Goal: Information Seeking & Learning: Learn about a topic

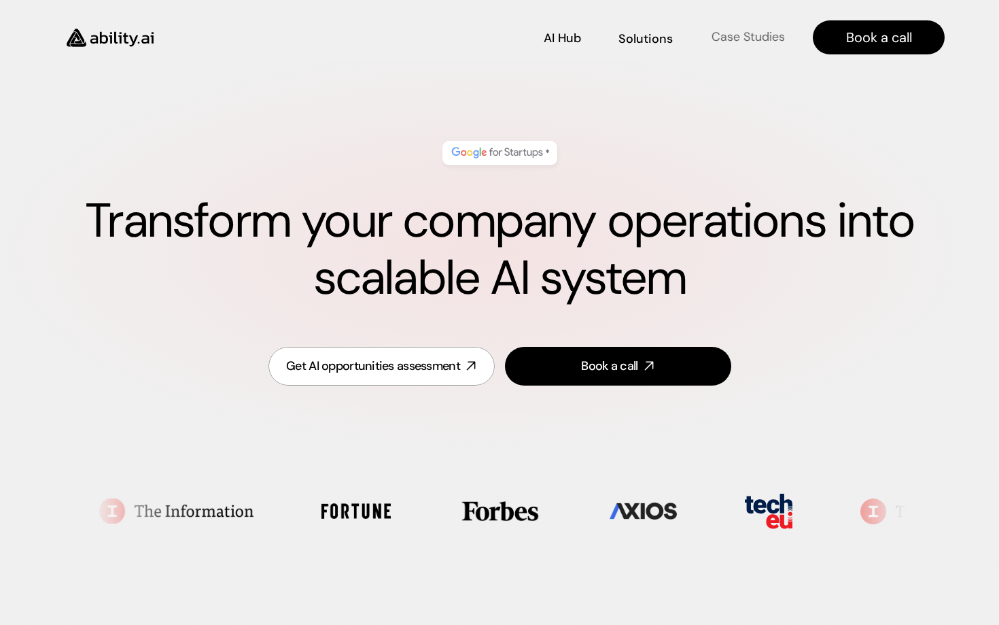
click at [737, 37] on p "Case Studies" at bounding box center [747, 36] width 73 height 17
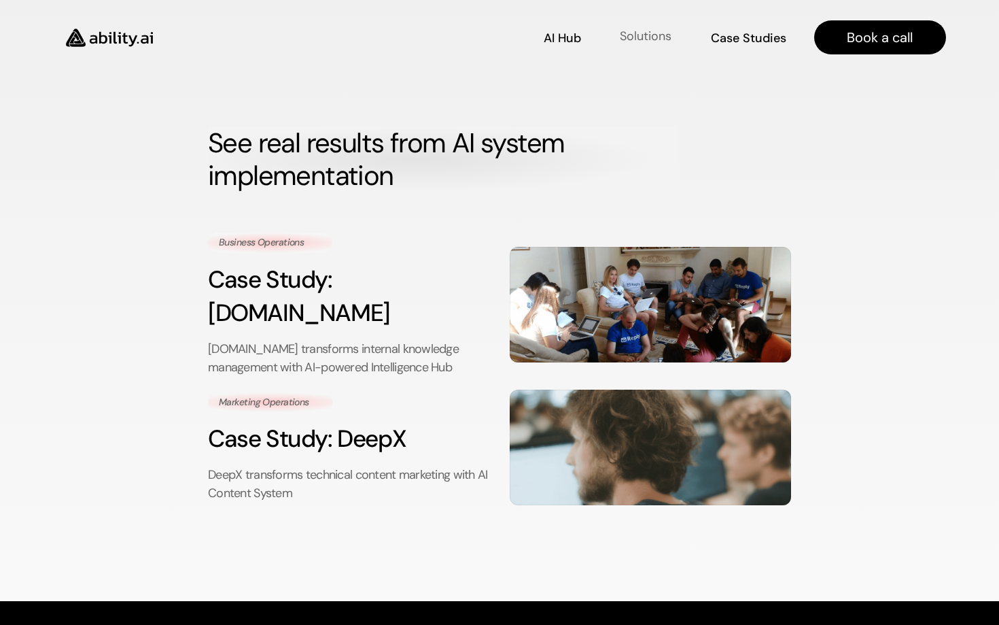
click at [637, 29] on link "Solutions Solutions" at bounding box center [645, 38] width 54 height 24
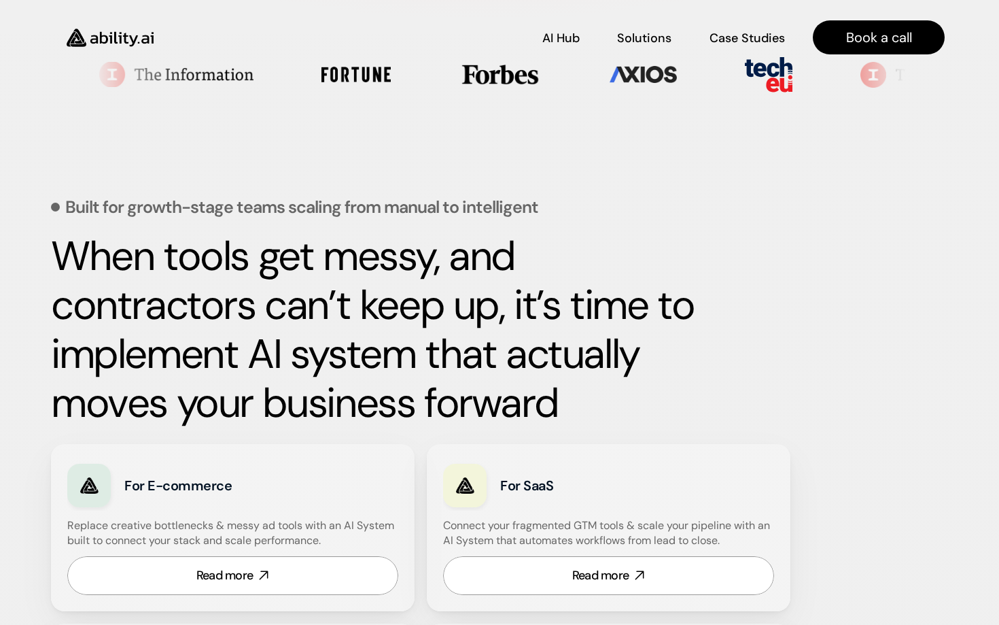
scroll to position [436, 0]
click at [279, 569] on link "Read more" at bounding box center [232, 576] width 331 height 39
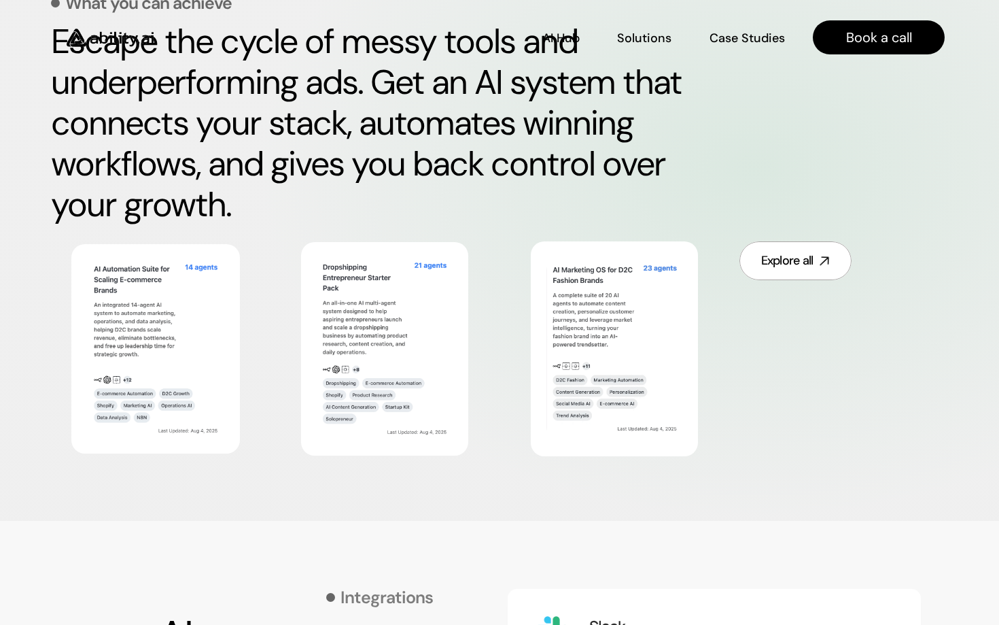
scroll to position [698, 0]
click at [805, 270] on link "Explore all" at bounding box center [795, 261] width 112 height 39
